Goal: Task Accomplishment & Management: Manage account settings

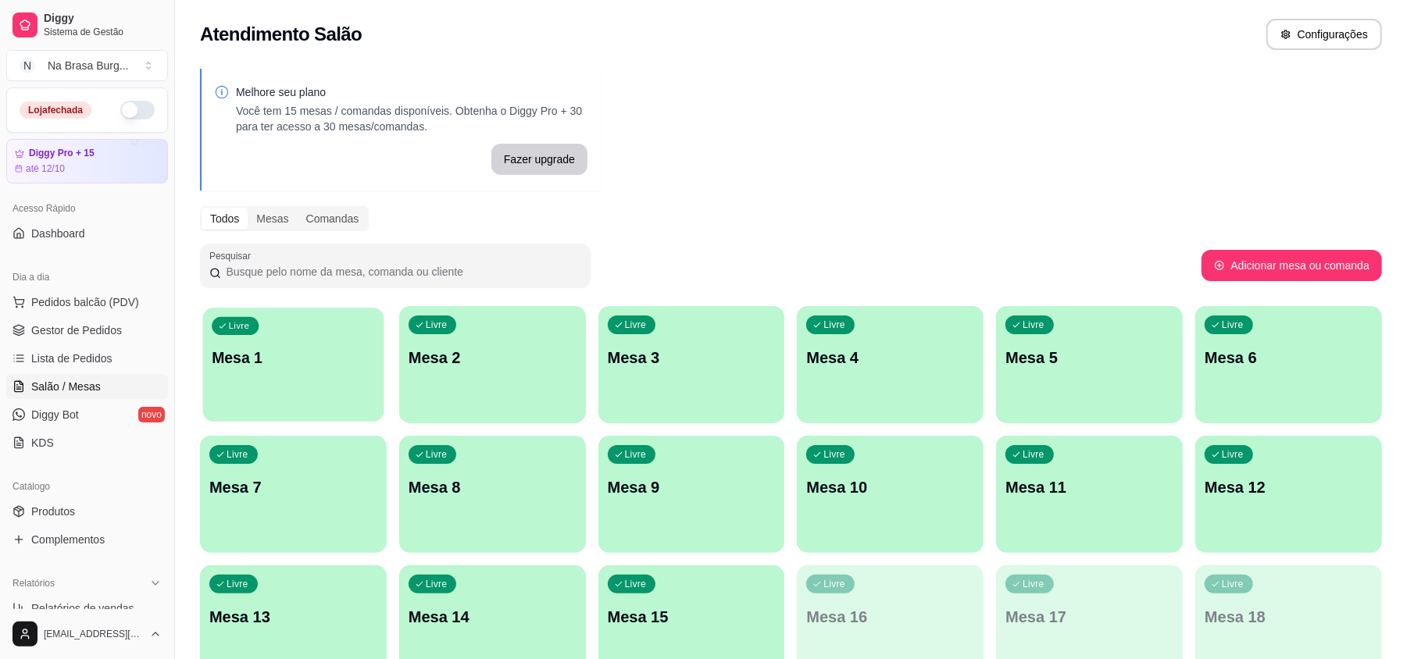
click at [282, 350] on p "Mesa 1" at bounding box center [293, 358] width 162 height 21
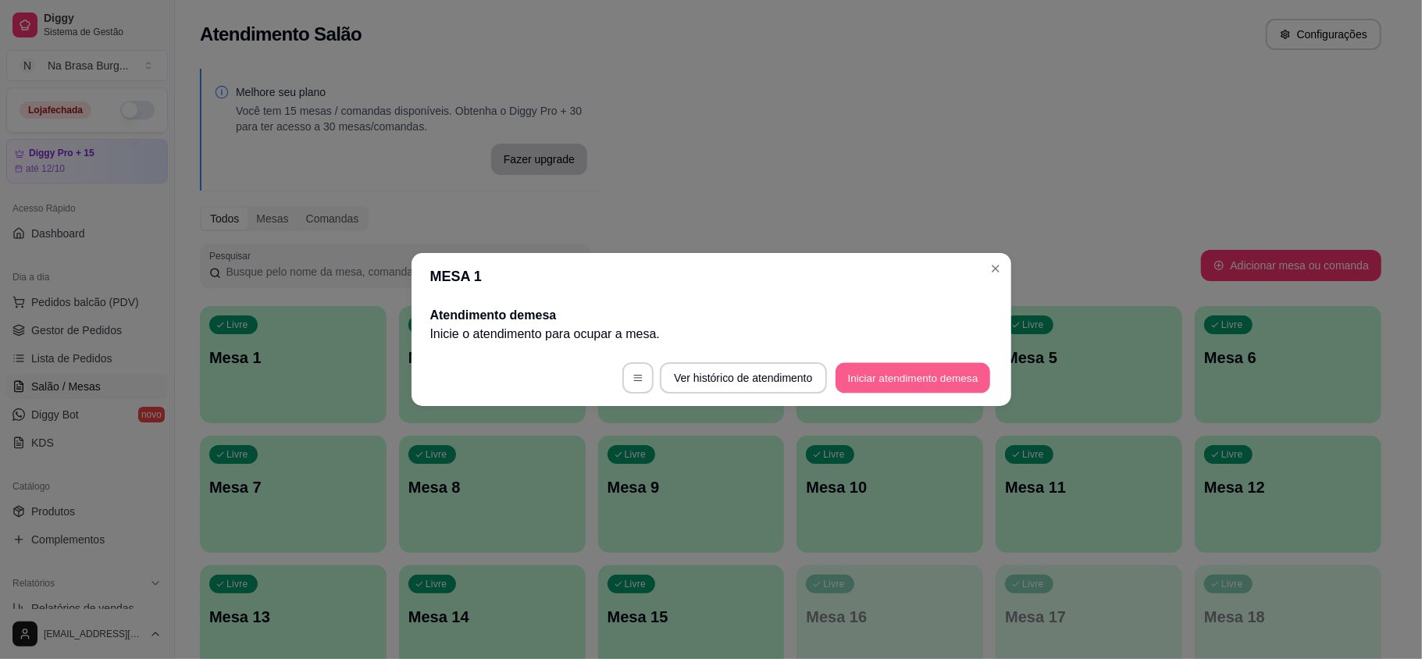
click at [923, 378] on button "Iniciar atendimento de mesa" at bounding box center [913, 378] width 155 height 30
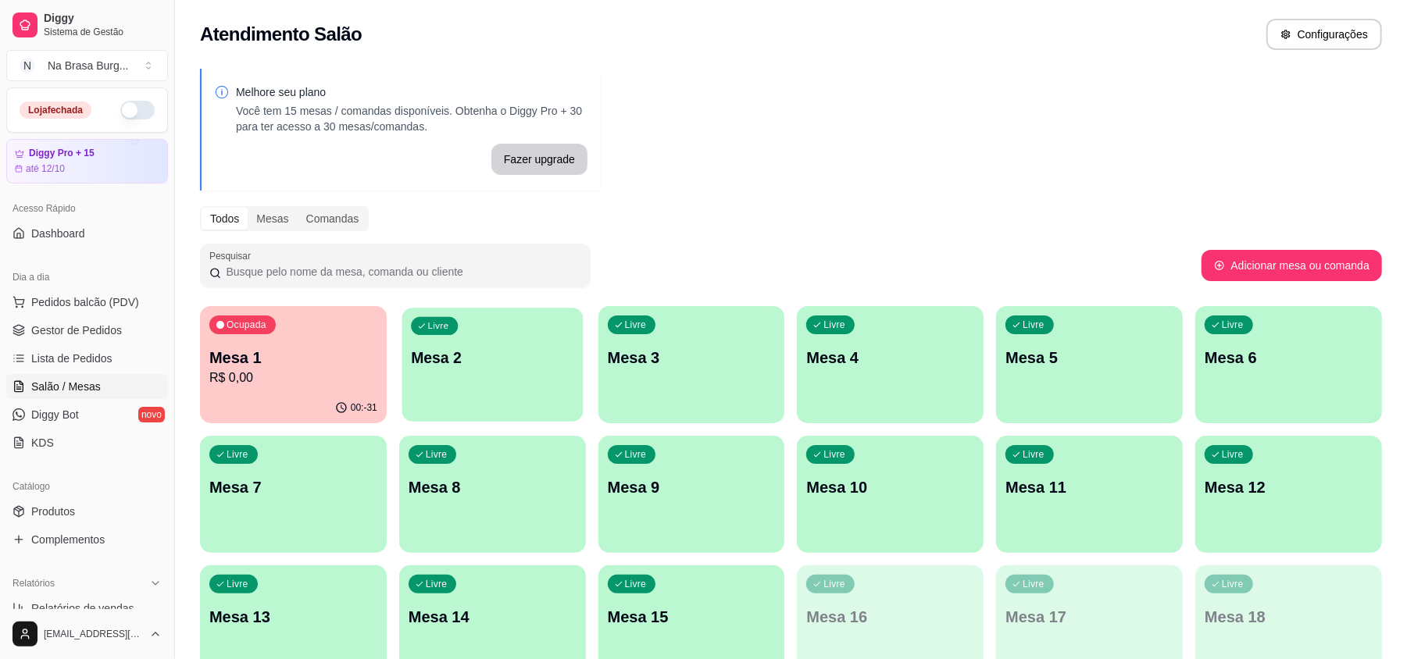
click at [482, 335] on div "Livre Mesa 2" at bounding box center [491, 355] width 181 height 95
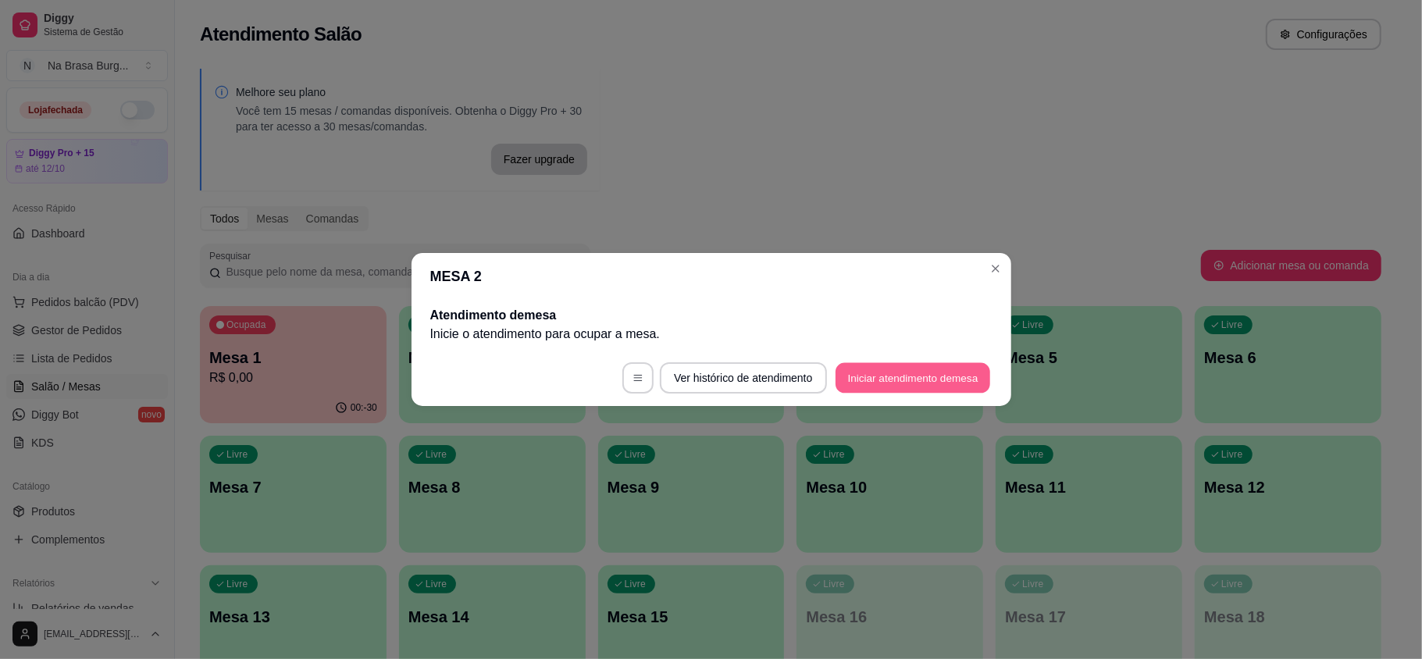
click at [912, 379] on button "Iniciar atendimento de mesa" at bounding box center [913, 378] width 155 height 30
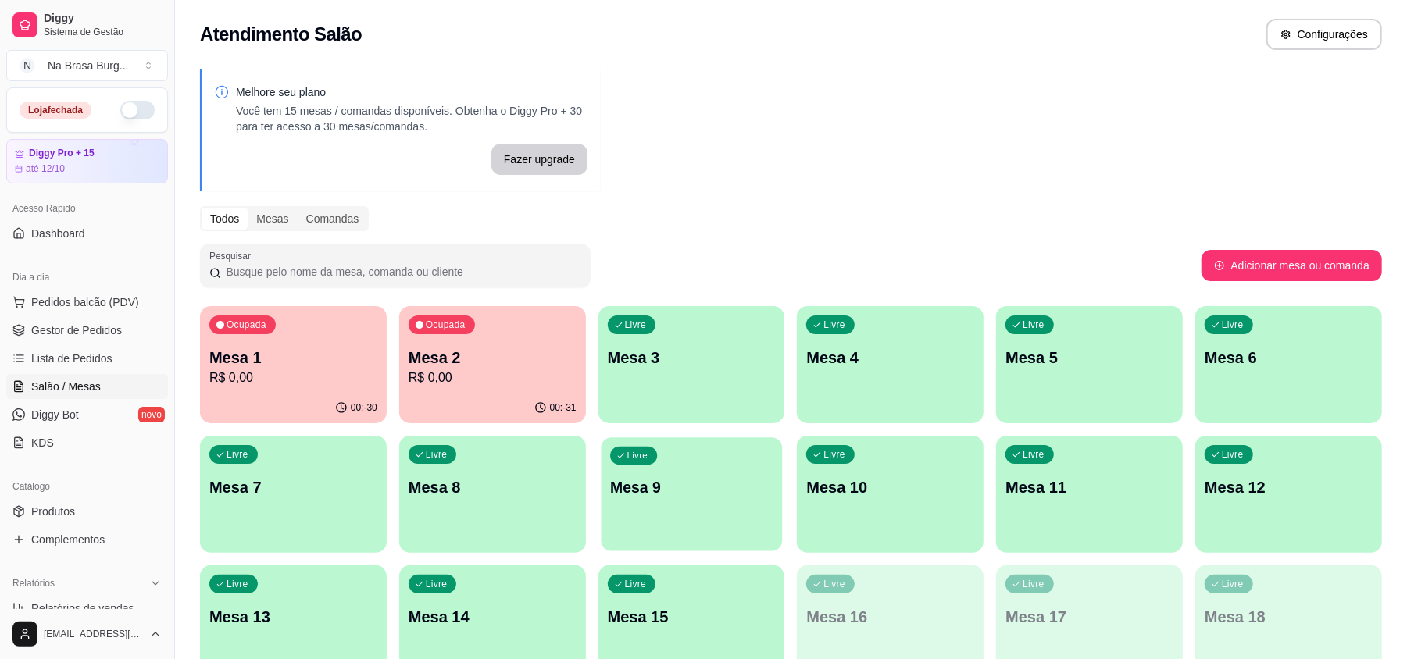
click at [647, 526] on div "Livre Mesa 9" at bounding box center [691, 484] width 181 height 95
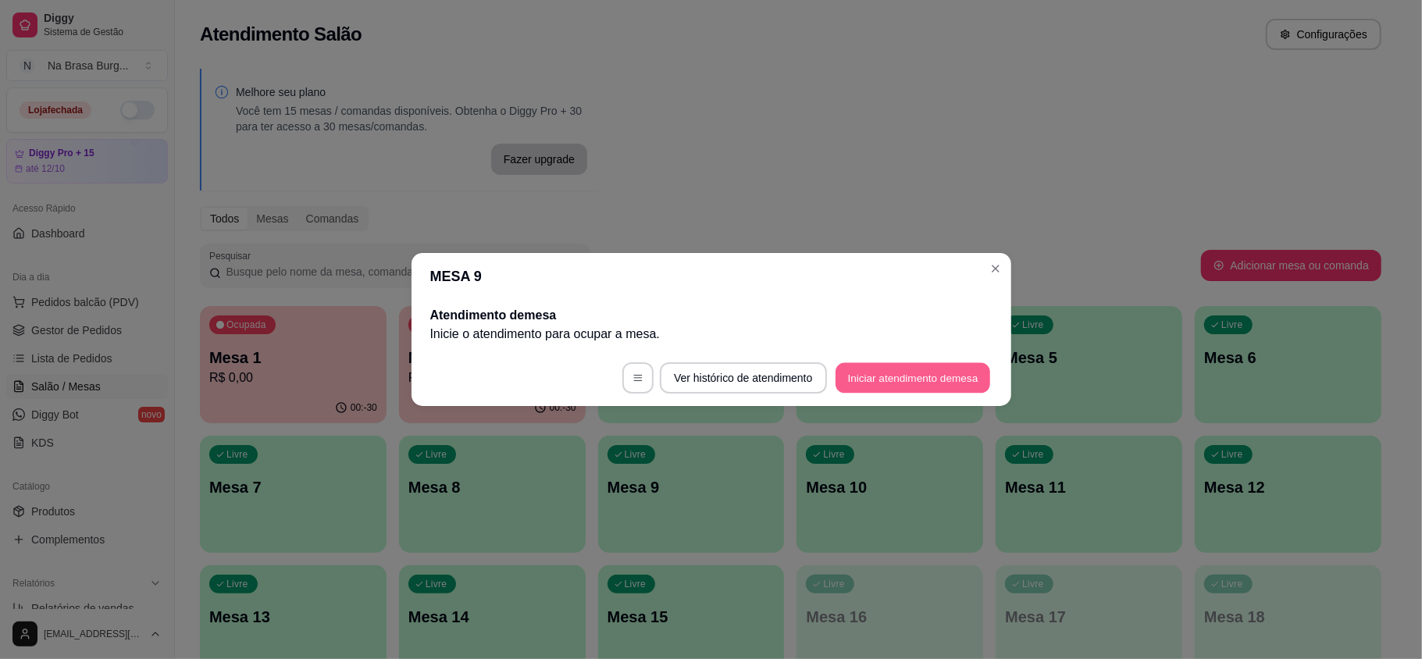
click at [926, 369] on button "Iniciar atendimento de mesa" at bounding box center [913, 378] width 155 height 30
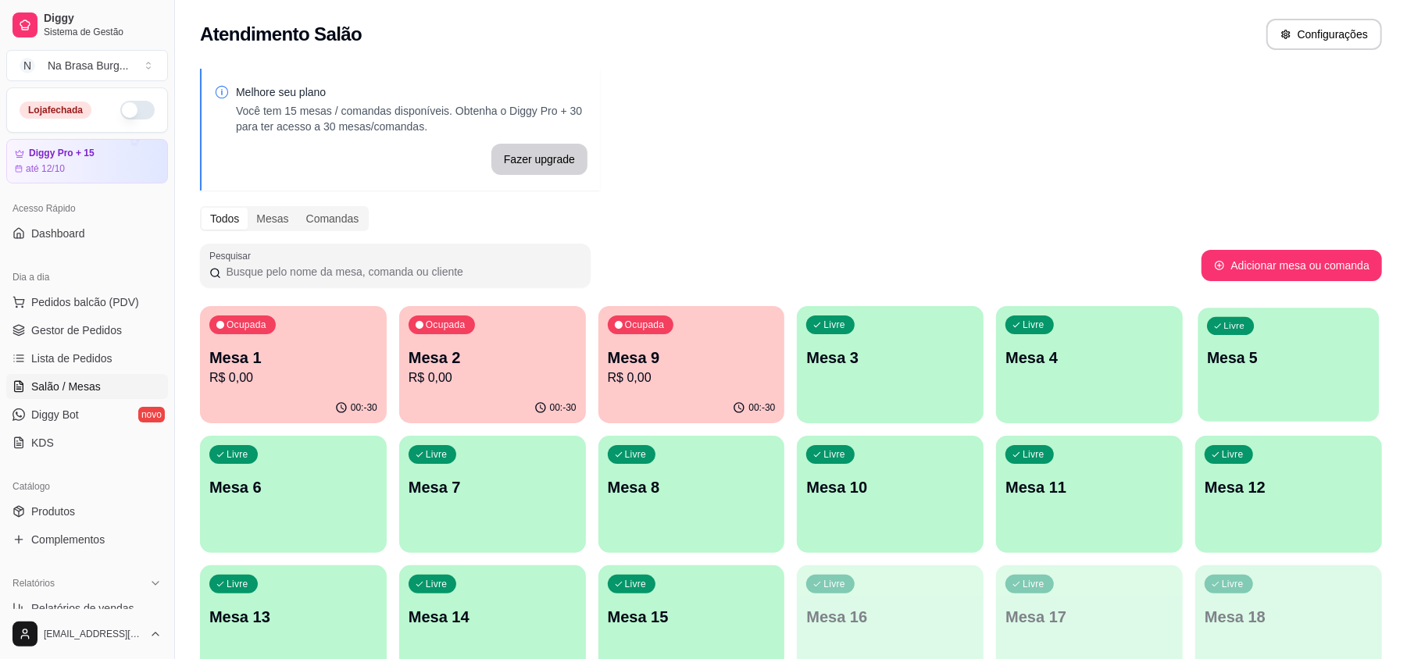
click at [1276, 388] on div "Livre Mesa 5" at bounding box center [1288, 355] width 181 height 95
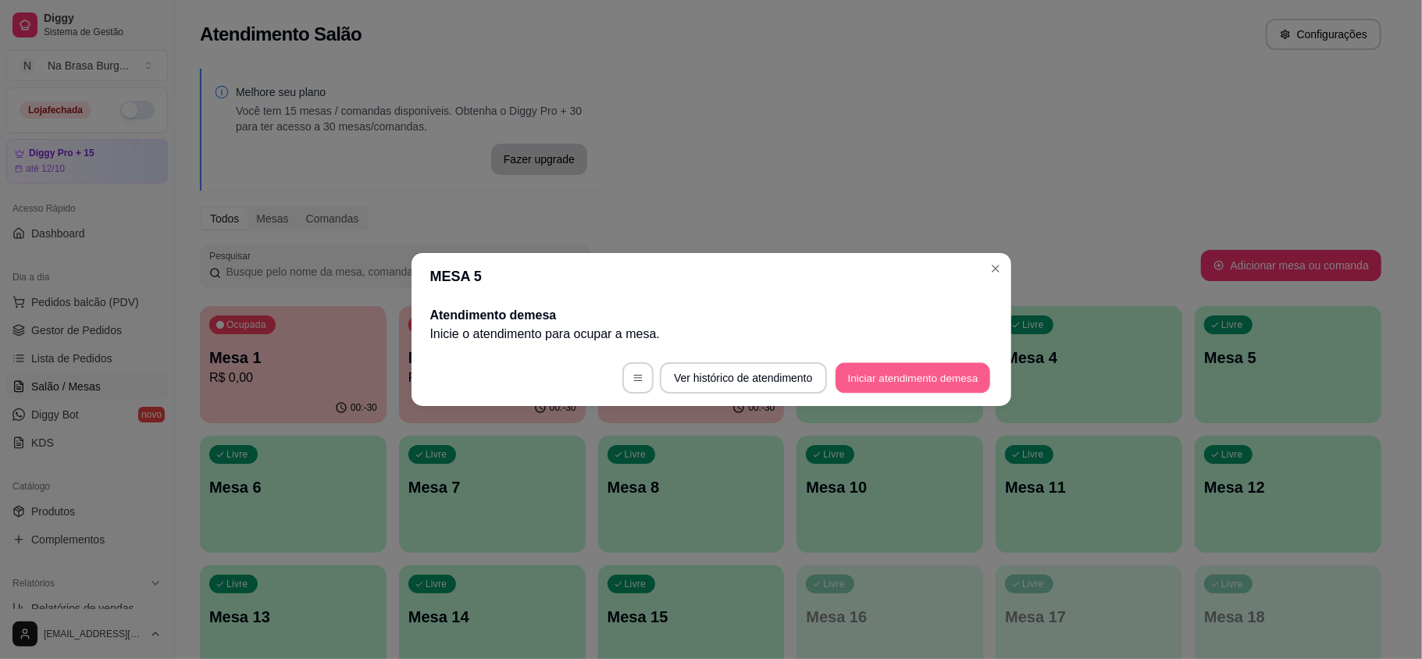
click at [901, 378] on button "Iniciar atendimento de mesa" at bounding box center [913, 378] width 155 height 30
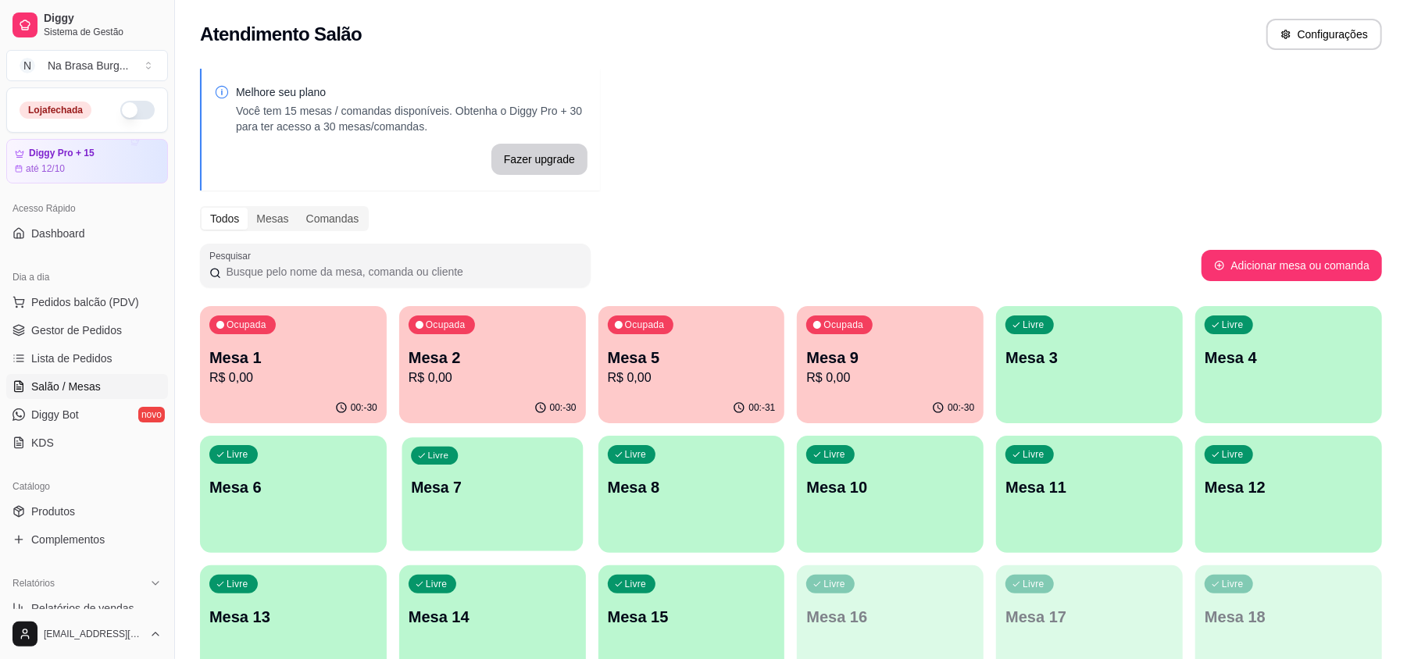
click at [408, 498] on div "Livre Mesa 7" at bounding box center [491, 484] width 181 height 95
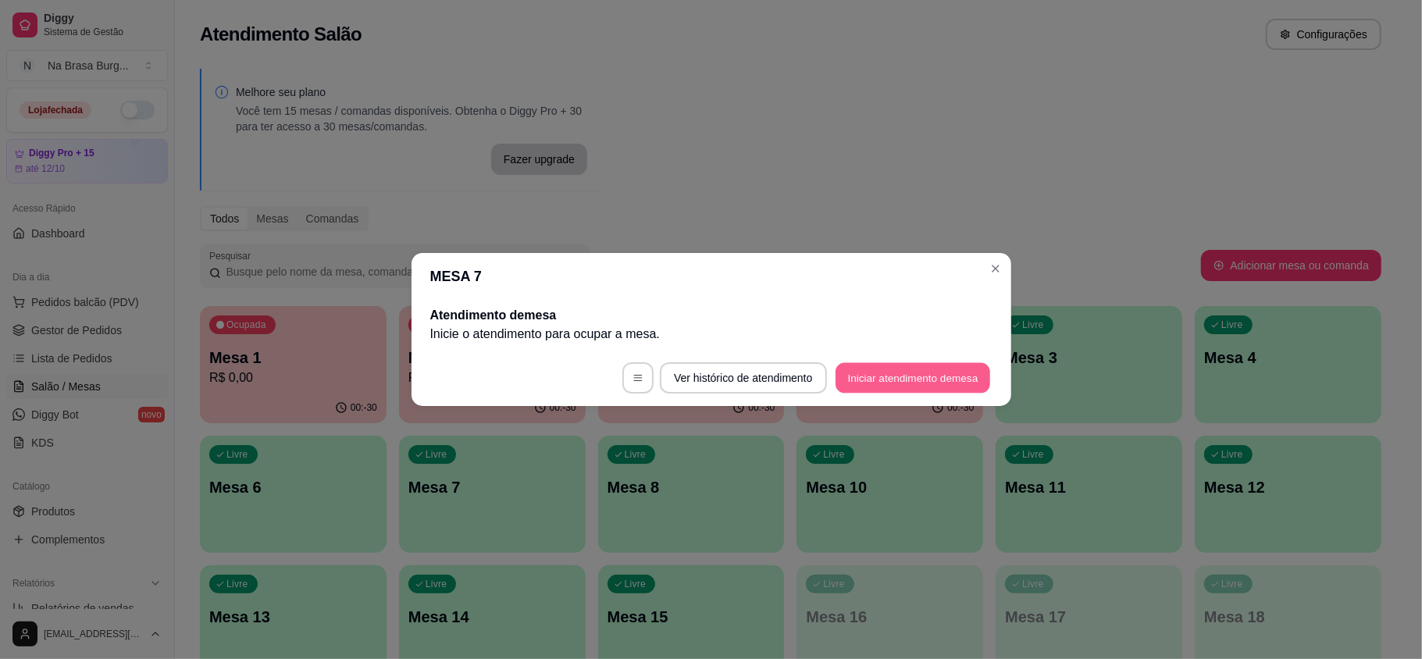
click at [878, 384] on button "Iniciar atendimento de mesa" at bounding box center [913, 378] width 155 height 30
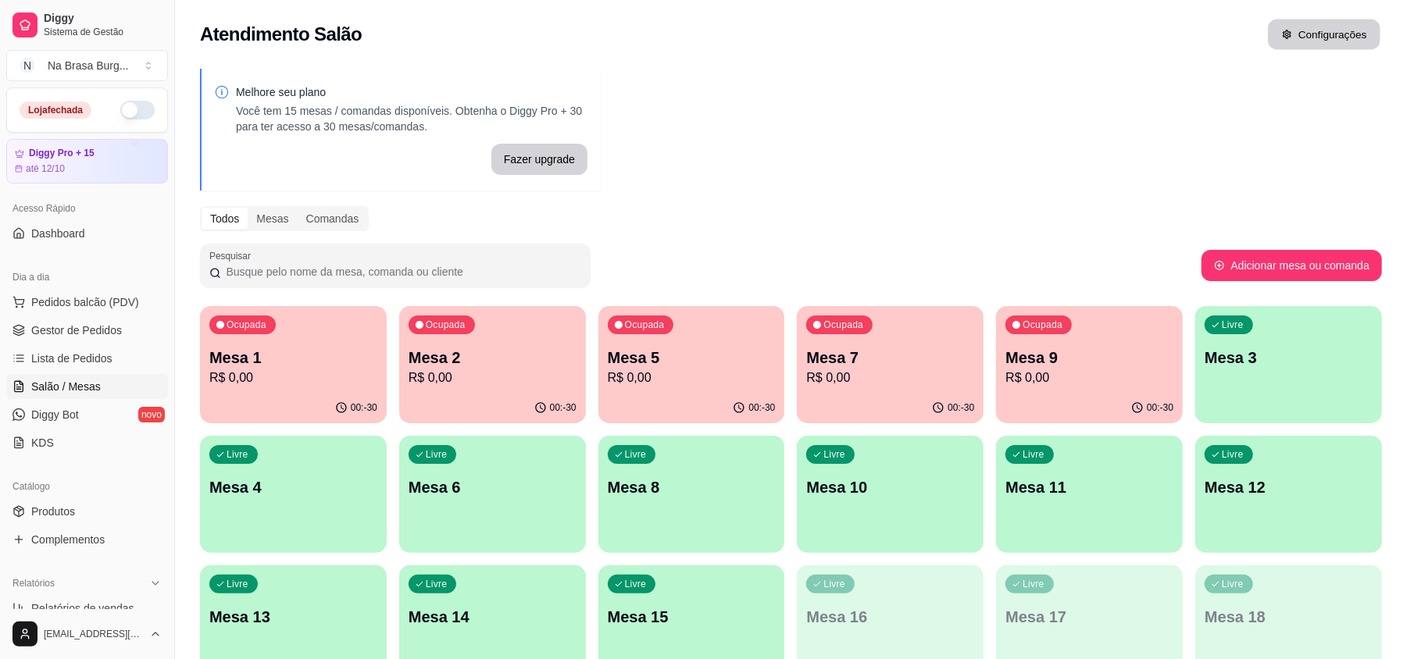
click at [1308, 33] on button "Configurações" at bounding box center [1324, 35] width 112 height 30
click at [272, 223] on div "Mesas" at bounding box center [272, 219] width 49 height 22
click at [248, 208] on input "Mesas" at bounding box center [248, 208] width 0 height 0
click at [228, 216] on div "Todos" at bounding box center [225, 219] width 46 height 22
click at [202, 208] on input "Todos" at bounding box center [202, 208] width 0 height 0
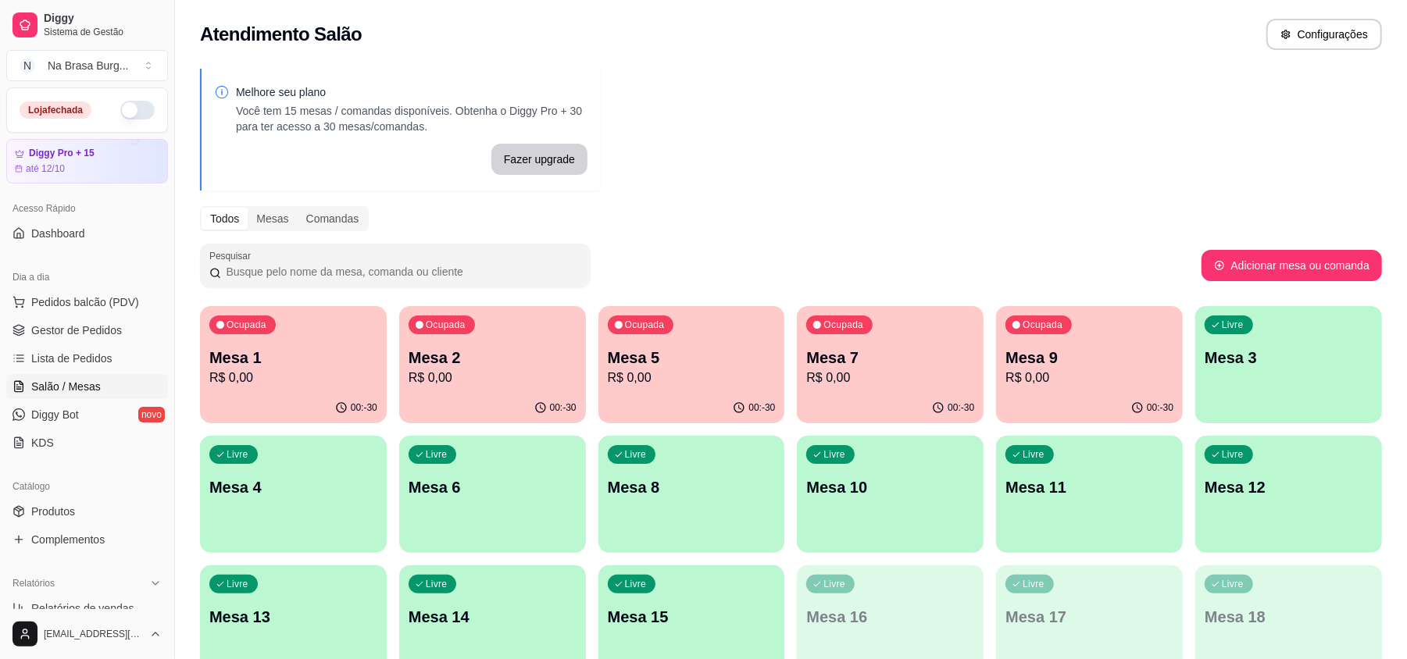
drag, startPoint x: 848, startPoint y: 161, endPoint x: 884, endPoint y: 147, distance: 39.3
click at [869, 159] on div "Melhore seu plano Você tem 15 mesas / comandas disponíveis. Obtenha o Diggy Pro…" at bounding box center [791, 380] width 1232 height 642
click at [887, 145] on div "Melhore seu plano Você tem 15 mesas / comandas disponíveis. Obtenha o Diggy Pro…" at bounding box center [791, 380] width 1232 height 642
click at [77, 350] on link "Lista de Pedidos" at bounding box center [87, 358] width 162 height 25
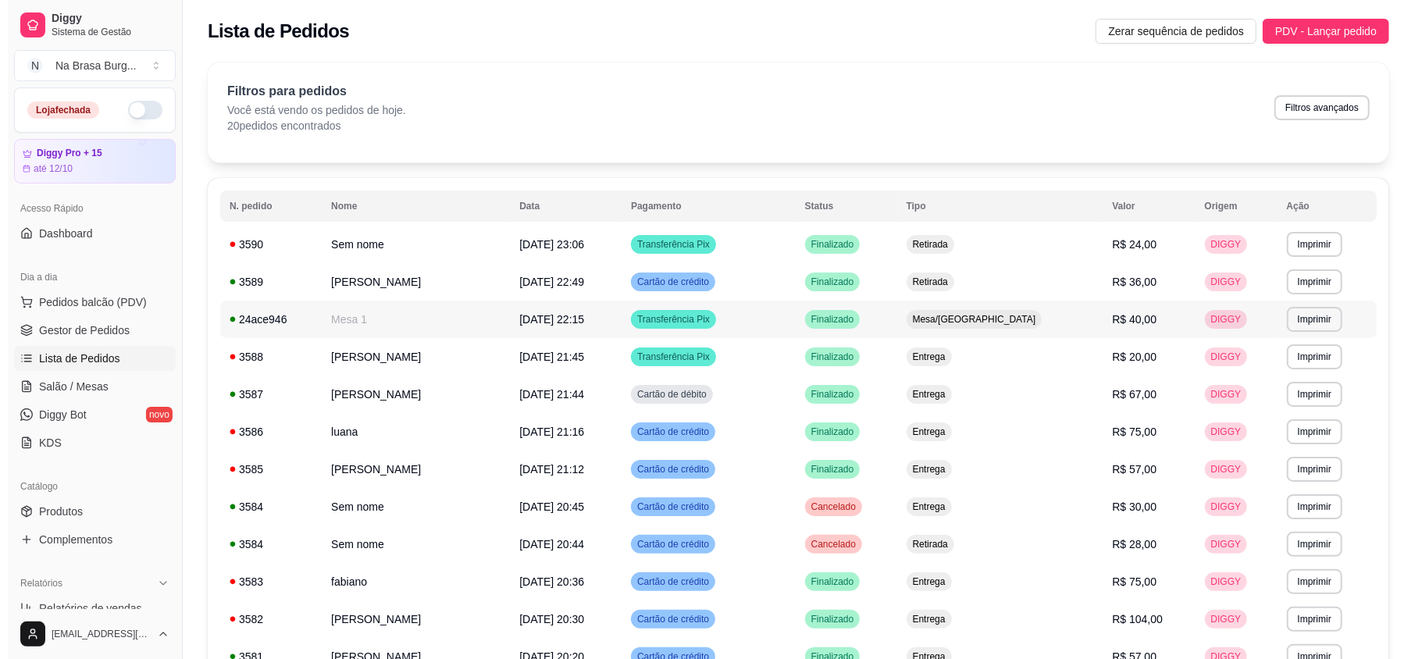
scroll to position [104, 0]
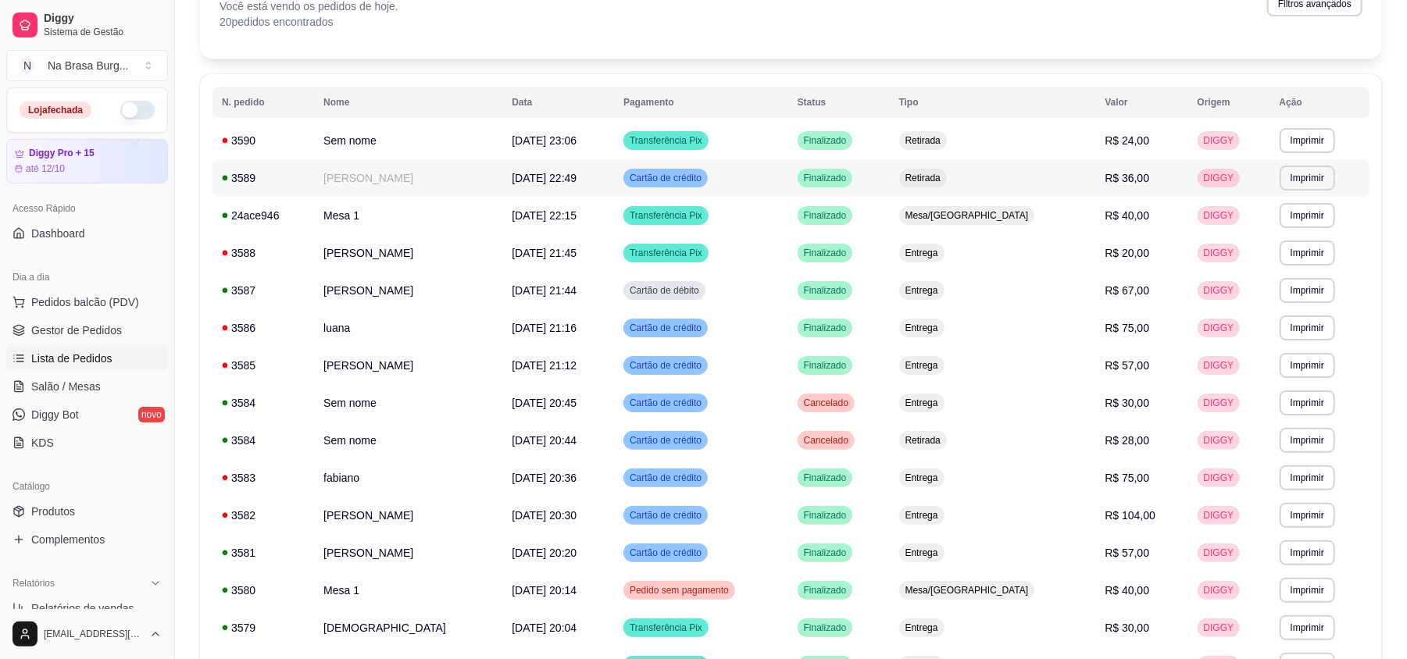
click at [419, 192] on td "[PERSON_NAME]" at bounding box center [408, 177] width 188 height 37
click at [566, 219] on span "[DATE] 22:15" at bounding box center [544, 215] width 65 height 12
